Goal: Task Accomplishment & Management: Manage account settings

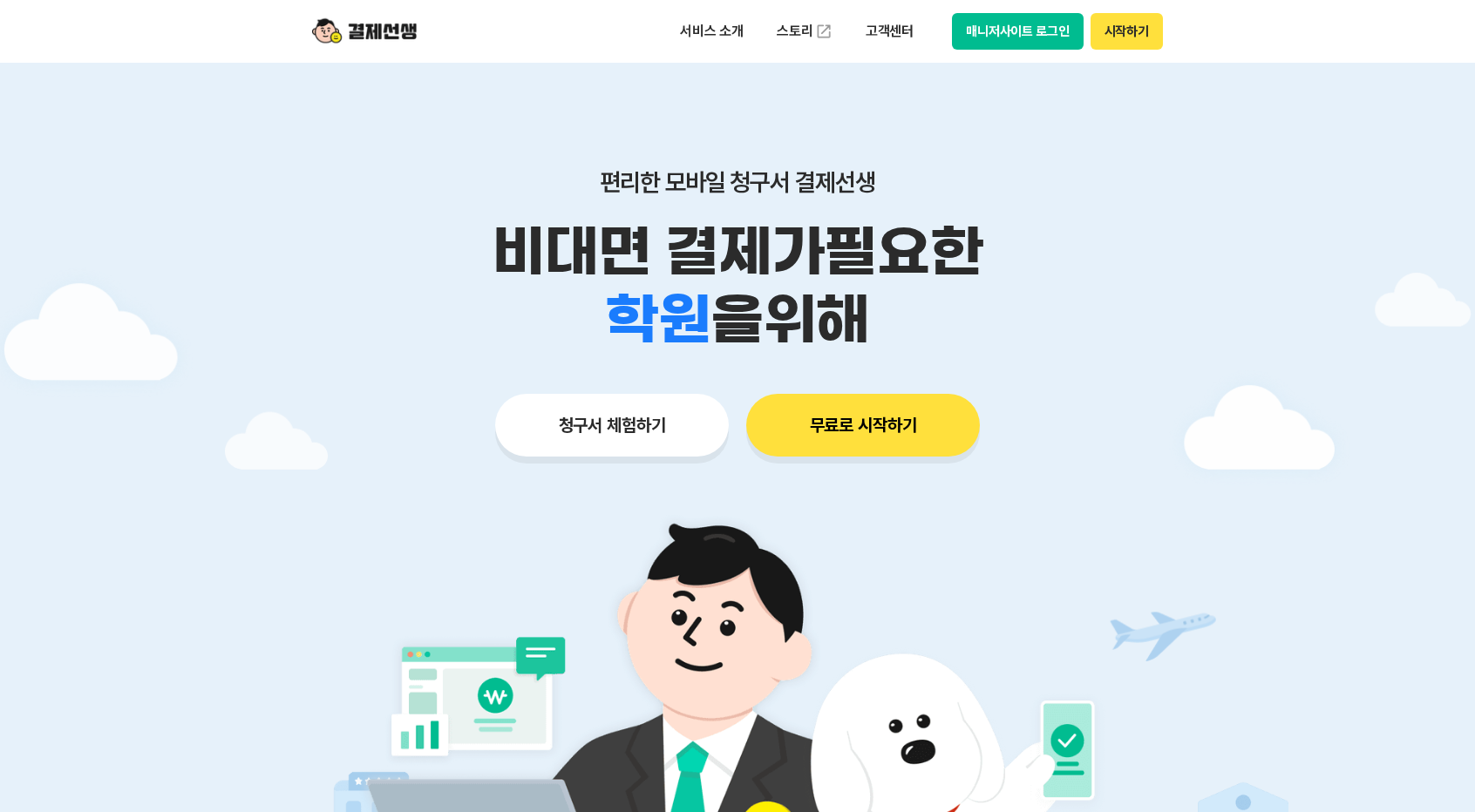
click at [1011, 40] on button "매니저사이트 로그인" at bounding box center [1018, 31] width 132 height 37
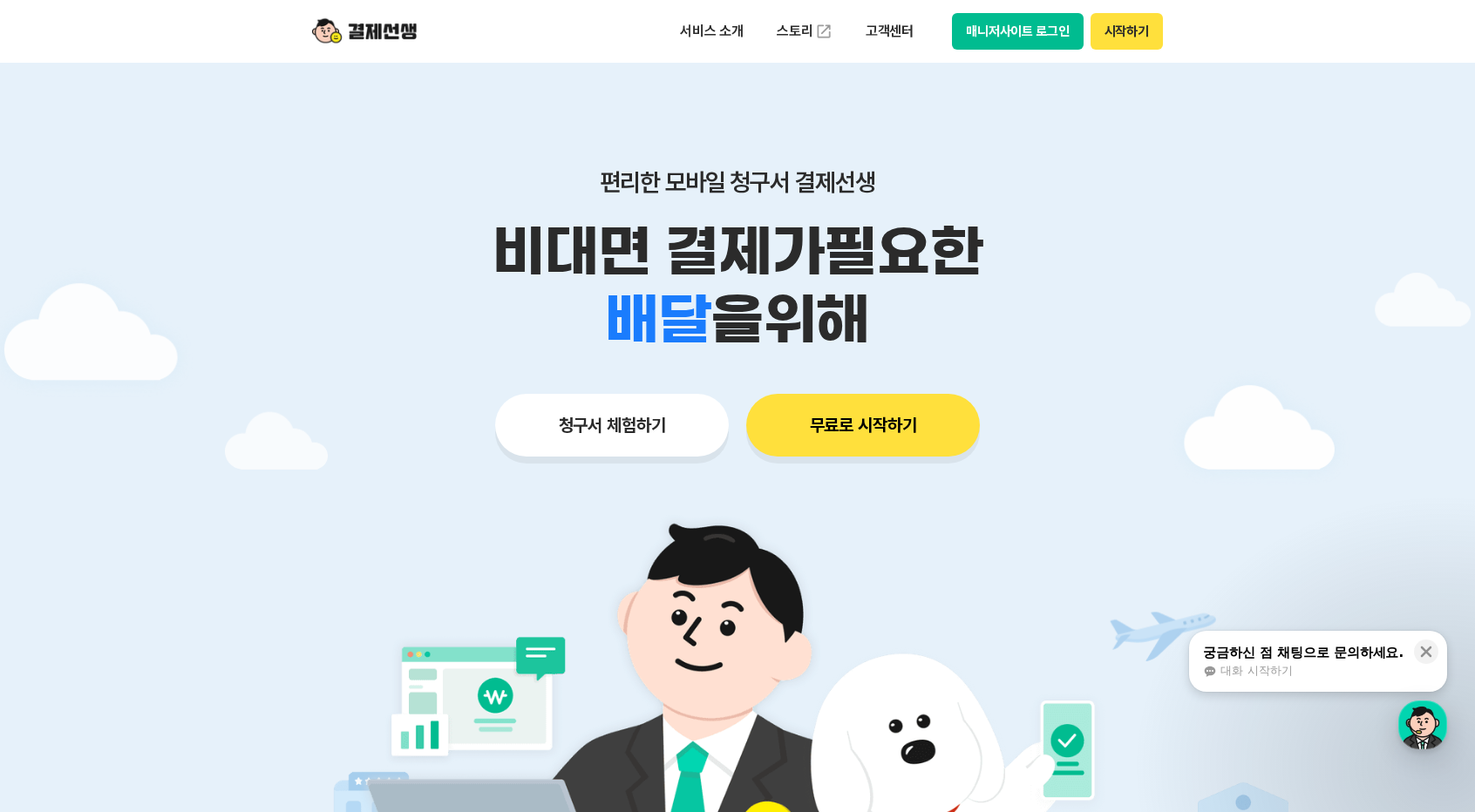
click at [1007, 35] on button "매니저사이트 로그인" at bounding box center [1018, 31] width 132 height 37
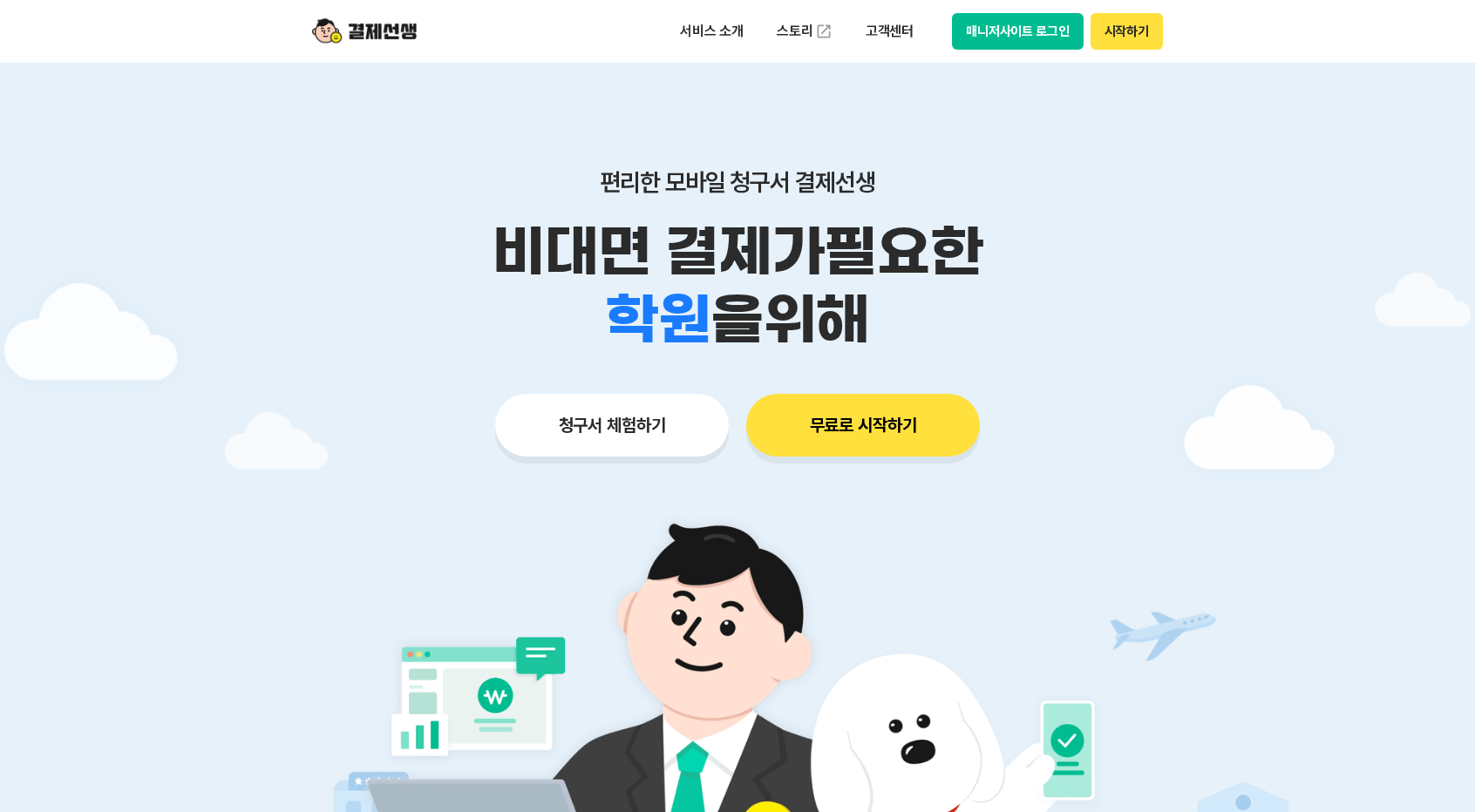
click at [1045, 34] on button "매니저사이트 로그인" at bounding box center [1018, 31] width 132 height 37
click at [1003, 44] on button "매니저사이트 로그인" at bounding box center [1018, 31] width 132 height 37
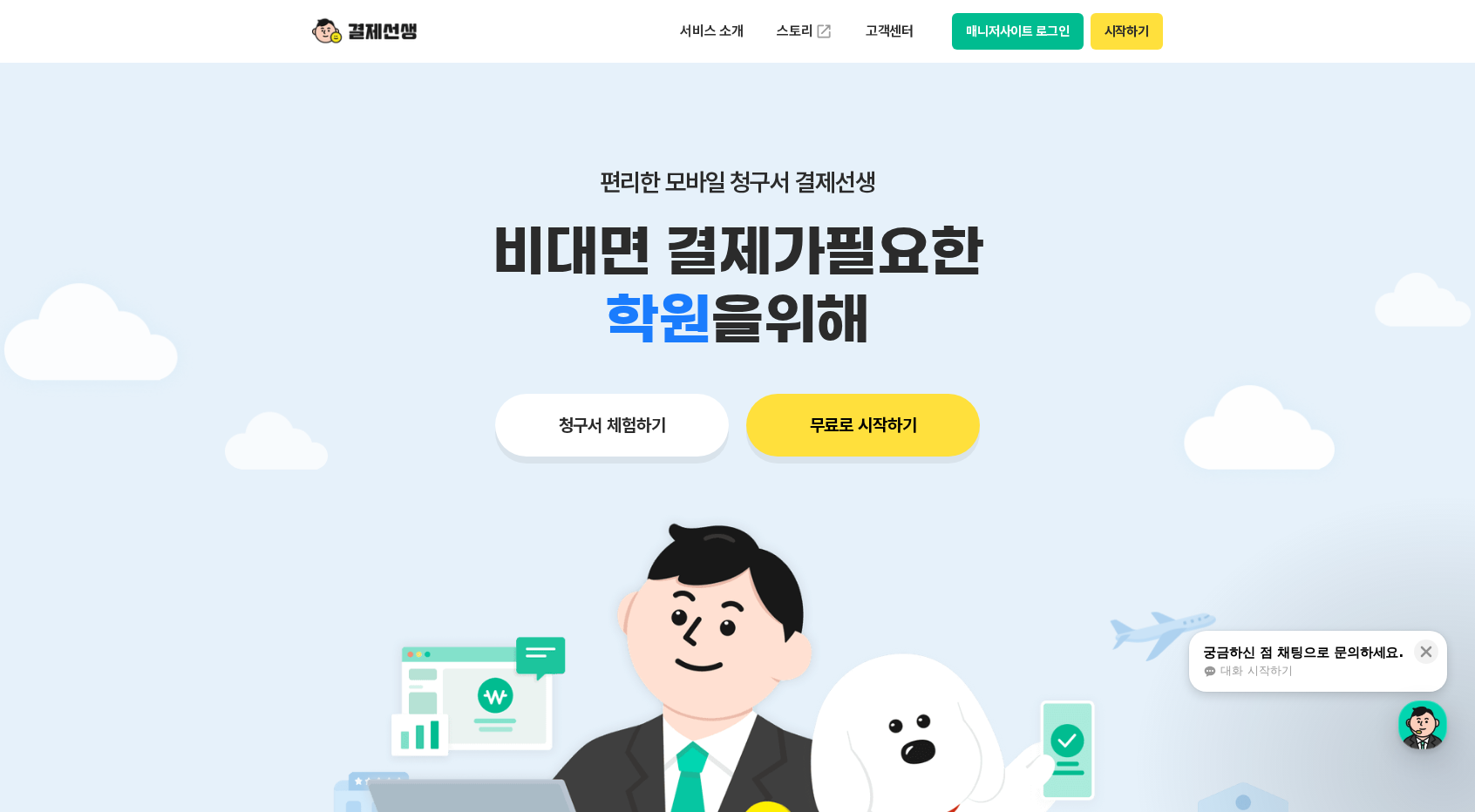
click at [988, 25] on button "매니저사이트 로그인" at bounding box center [1018, 31] width 132 height 37
click at [351, 25] on img at bounding box center [364, 31] width 105 height 33
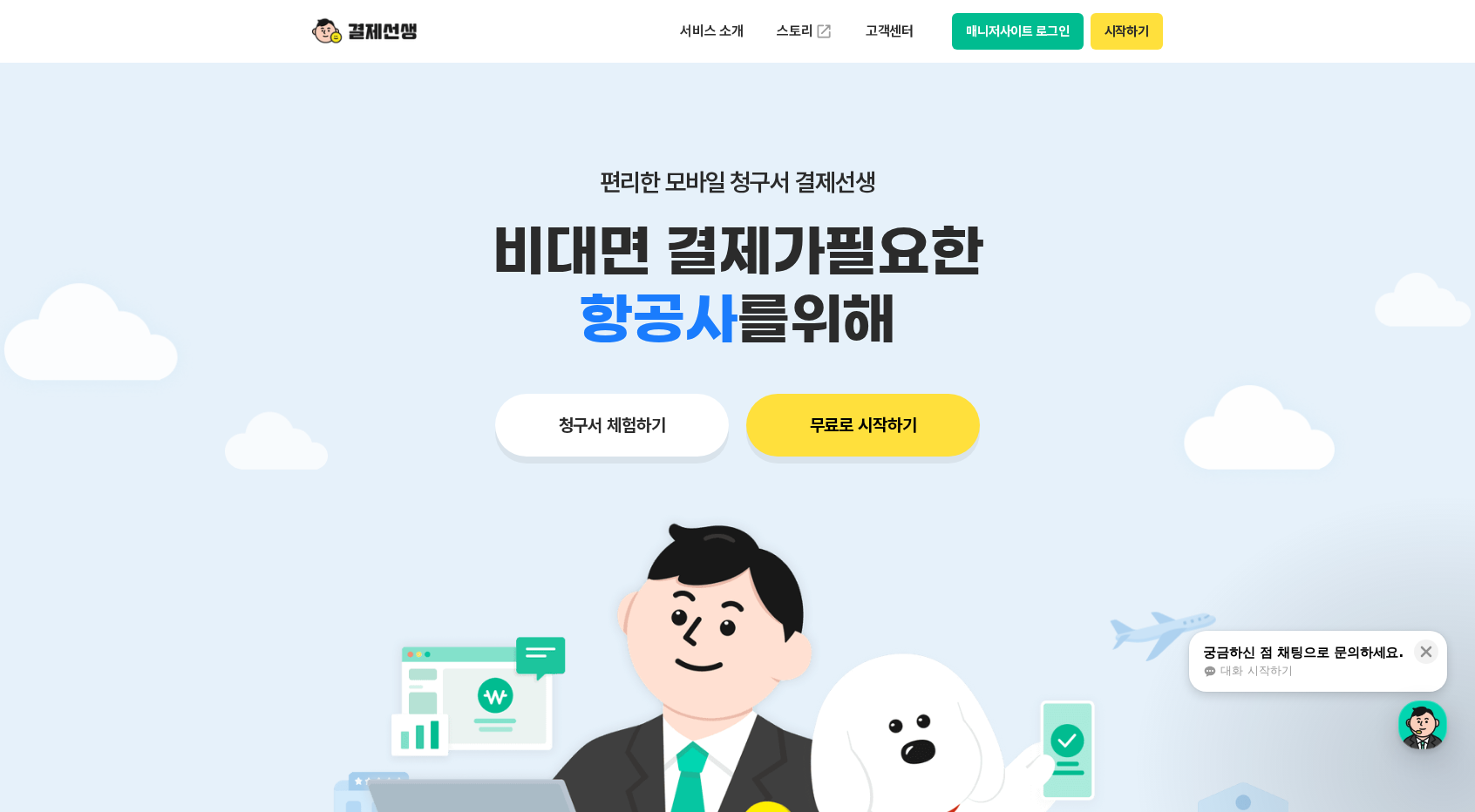
click at [1032, 25] on button "매니저사이트 로그인" at bounding box center [1018, 31] width 132 height 37
click at [964, 27] on button "매니저사이트 로그인" at bounding box center [1018, 31] width 132 height 37
